Goal: Information Seeking & Learning: Learn about a topic

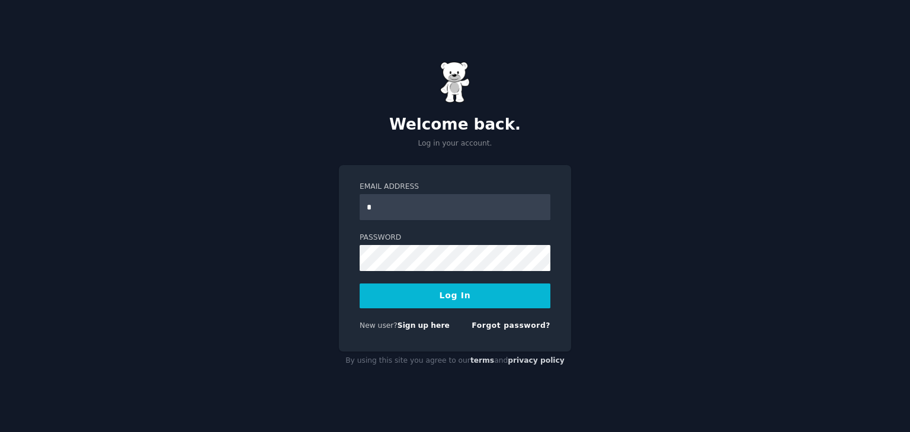
type input "**********"
click at [495, 289] on button "Log In" at bounding box center [455, 296] width 191 height 25
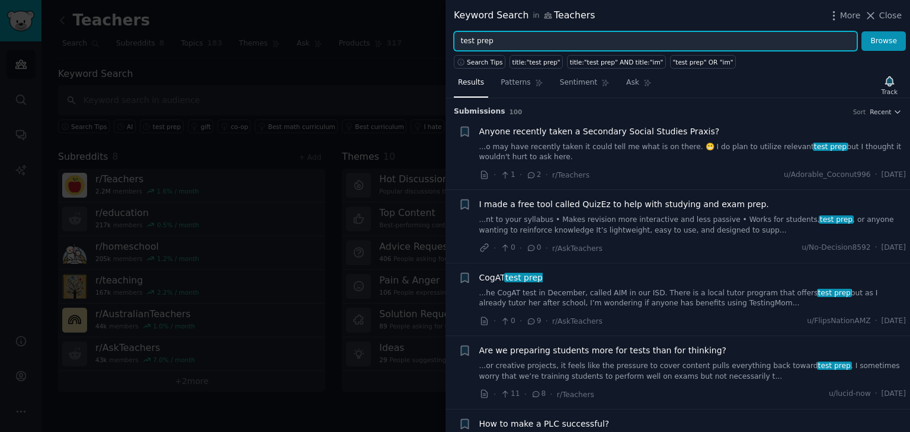
click at [685, 42] on input "test prep" at bounding box center [655, 41] width 403 height 20
click at [695, 39] on input "test prep" at bounding box center [655, 41] width 403 height 20
type input "t"
click at [588, 40] on input "AI" at bounding box center [655, 41] width 403 height 20
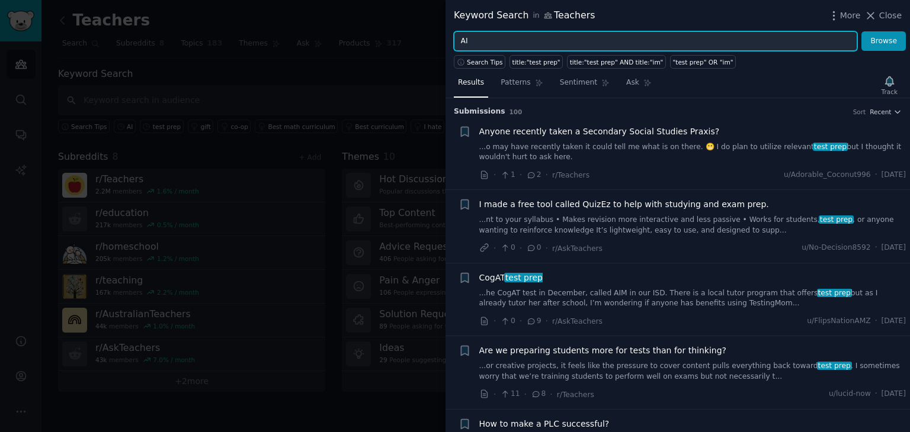
type input "AI"
click at [861, 31] on button "Browse" at bounding box center [883, 41] width 44 height 20
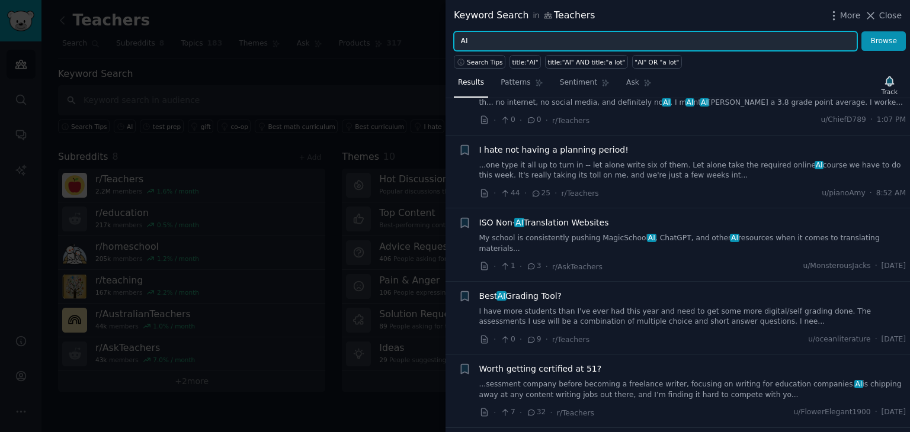
scroll to position [133, 0]
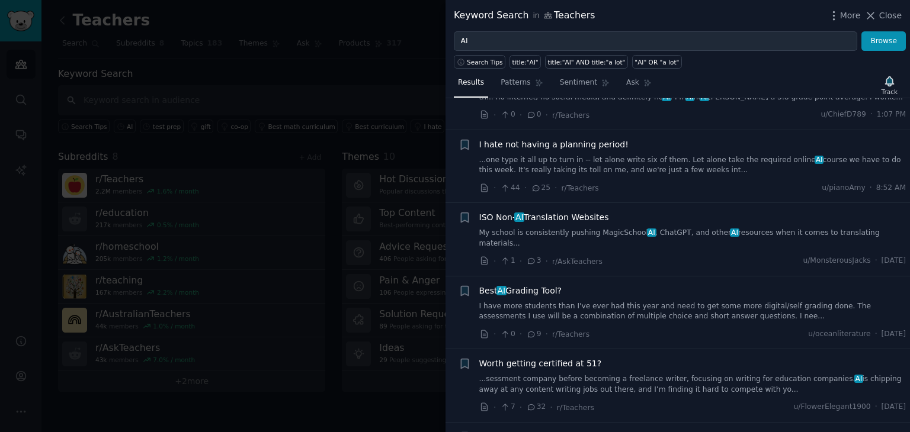
click at [652, 309] on link "I have more students than I've ever had this year and need to get some more dig…" at bounding box center [692, 312] width 427 height 21
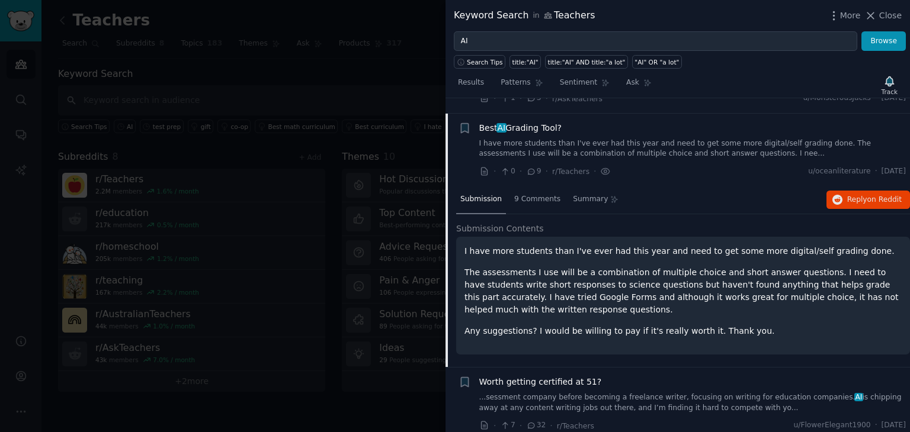
scroll to position [300, 0]
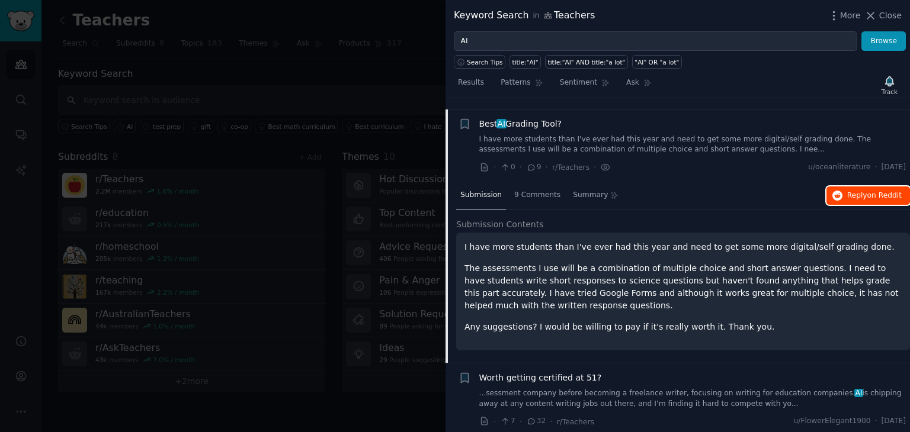
click at [875, 191] on span "on Reddit" at bounding box center [884, 195] width 34 height 8
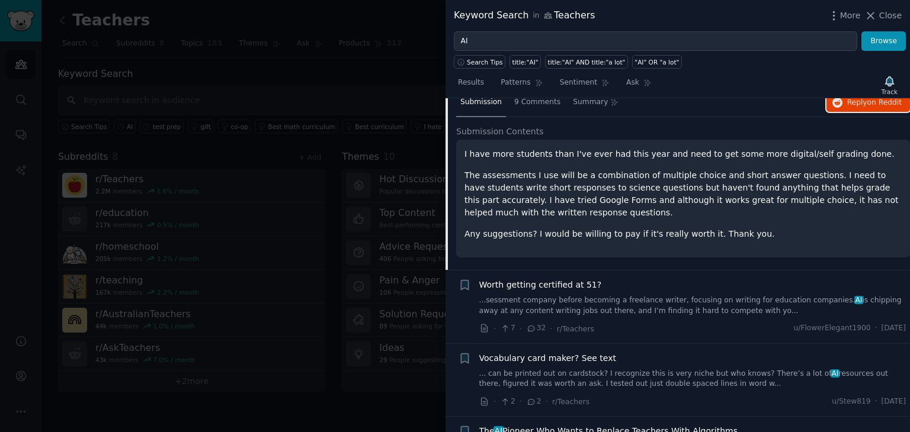
scroll to position [320, 0]
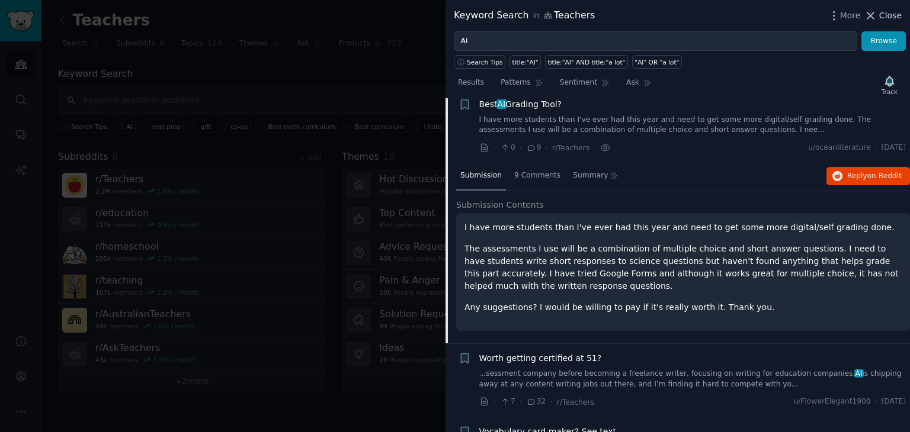
click at [882, 17] on span "Close" at bounding box center [890, 15] width 23 height 12
